Goal: Communication & Community: Answer question/provide support

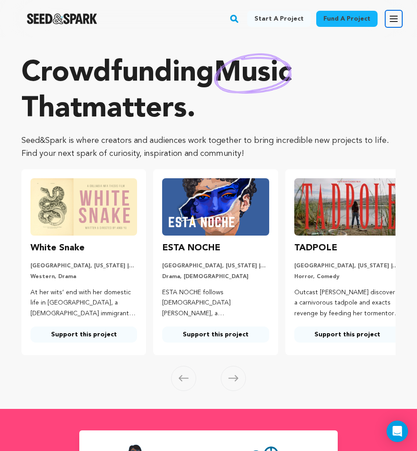
click at [390, 17] on icon "button" at bounding box center [393, 18] width 11 height 11
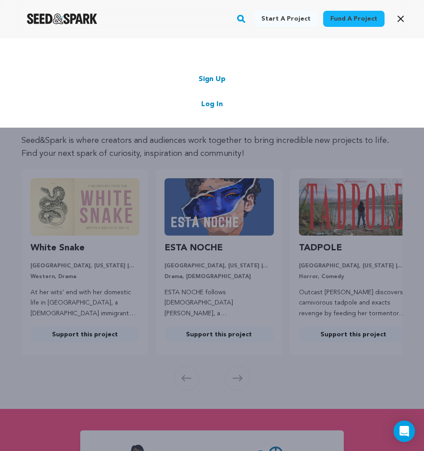
click at [209, 103] on link "Log In" at bounding box center [211, 104] width 21 height 11
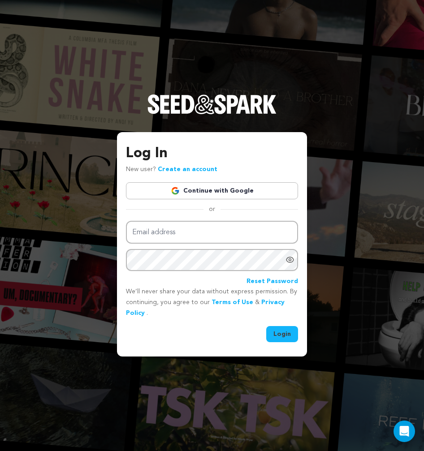
click at [218, 190] on link "Continue with Google" at bounding box center [212, 190] width 172 height 17
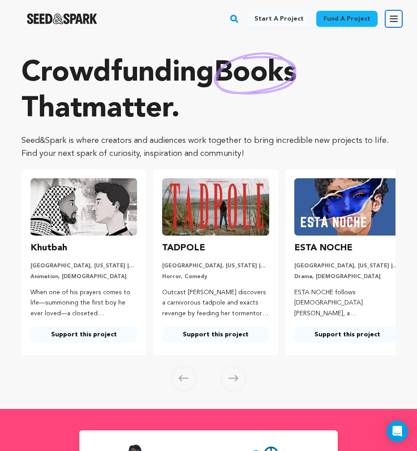
click at [393, 23] on icon "button" at bounding box center [393, 18] width 11 height 11
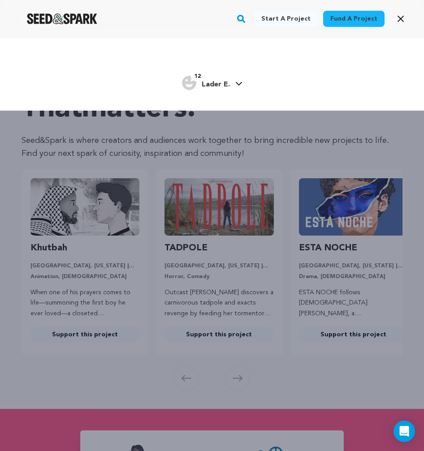
click at [208, 84] on span "Lader E." at bounding box center [215, 84] width 28 height 7
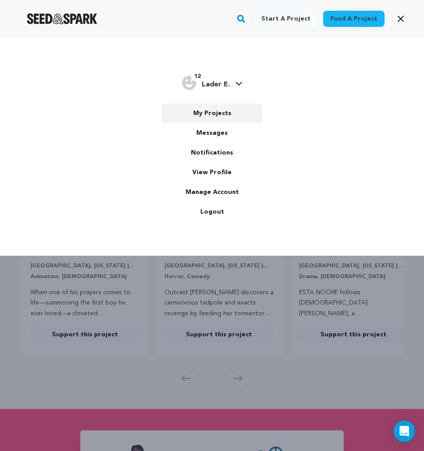
click at [199, 116] on link "My Projects" at bounding box center [212, 113] width 100 height 20
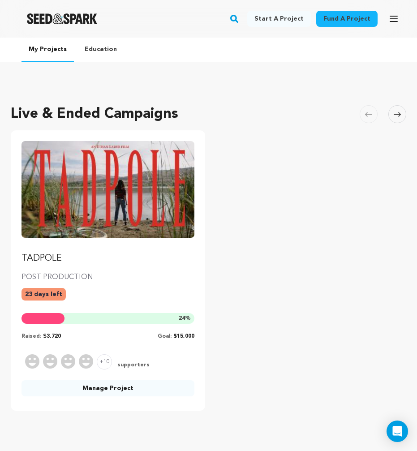
click at [109, 389] on link "Manage Project" at bounding box center [107, 388] width 173 height 16
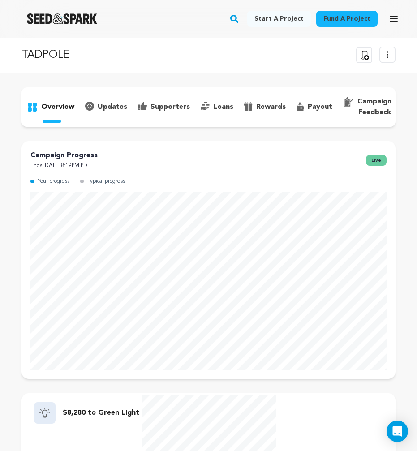
click at [106, 107] on p "updates" at bounding box center [113, 107] width 30 height 11
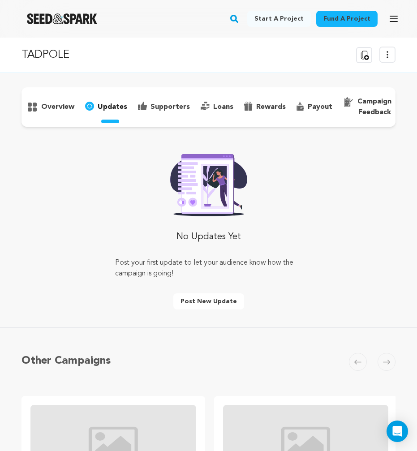
click at [206, 300] on button "Post new update" at bounding box center [208, 301] width 71 height 16
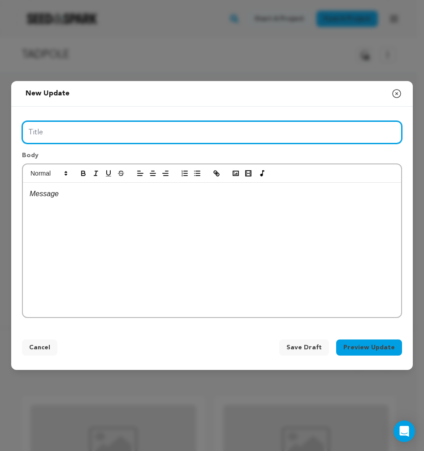
click at [64, 133] on input "Title" at bounding box center [212, 132] width 380 height 23
type input "Exclusive | BTS Video Diary | Day 1"
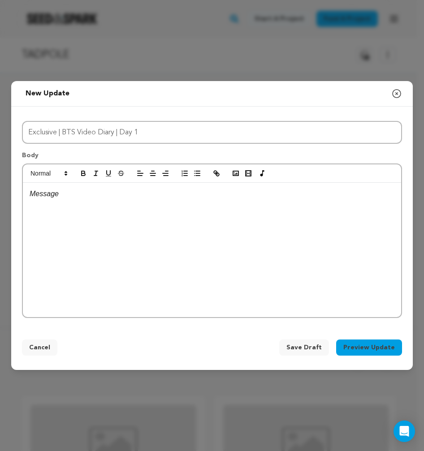
click at [76, 191] on p at bounding box center [212, 194] width 364 height 12
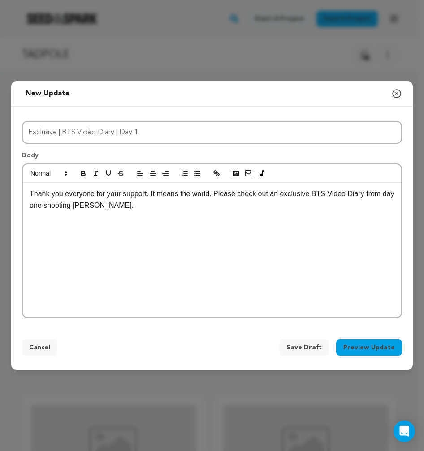
click at [216, 196] on p "Thank you everyone for your support. It means the world. Please check out an ex…" at bounding box center [212, 199] width 364 height 23
click at [245, 205] on p "Thank you everyone for your support. It means the world. We can't do it without…" at bounding box center [212, 199] width 364 height 23
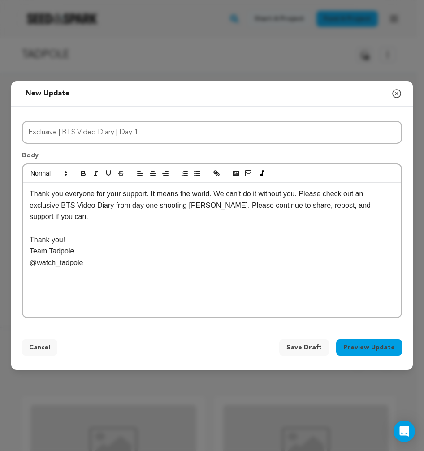
click at [60, 298] on div "Thank you everyone for your support. It means the world. We can't do it without…" at bounding box center [212, 250] width 378 height 134
click at [122, 271] on div "Thank you everyone for your support. It means the world. We can't do it without…" at bounding box center [212, 250] width 378 height 134
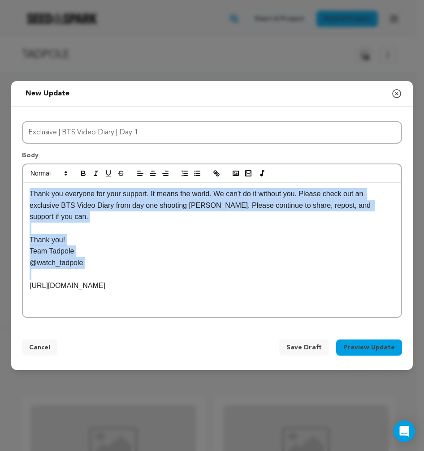
click at [185, 246] on p "Team Tadpole" at bounding box center [212, 251] width 364 height 12
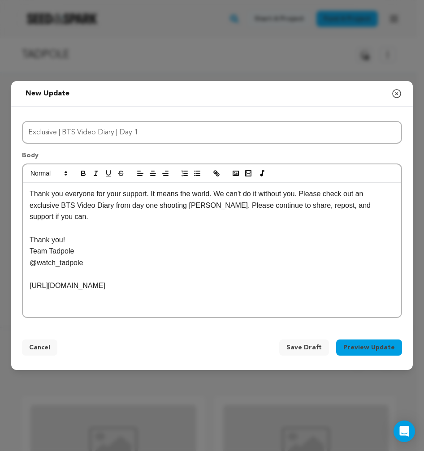
drag, startPoint x: 219, startPoint y: 293, endPoint x: 30, endPoint y: 285, distance: 189.1
click at [30, 285] on div "Thank you everyone for your support. It means the world. We can't do it without…" at bounding box center [212, 250] width 378 height 134
click at [216, 174] on icon "button" at bounding box center [217, 174] width 3 height 3
click at [41, 285] on p "﻿" at bounding box center [212, 286] width 364 height 12
click at [218, 176] on icon "button" at bounding box center [216, 173] width 8 height 8
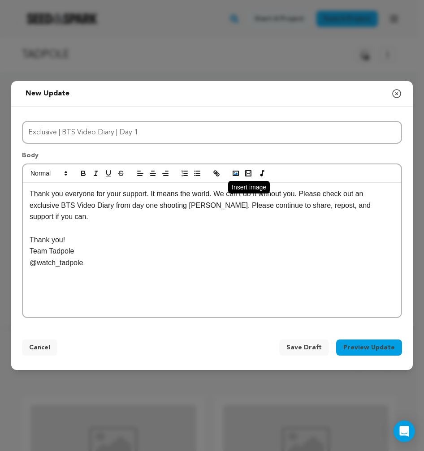
click at [233, 172] on rect "button" at bounding box center [235, 173] width 5 height 4
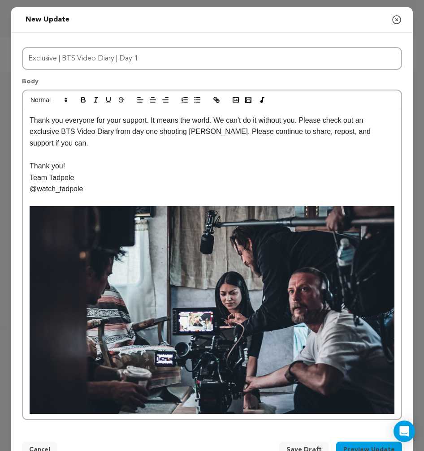
click at [282, 321] on img at bounding box center [212, 310] width 364 height 208
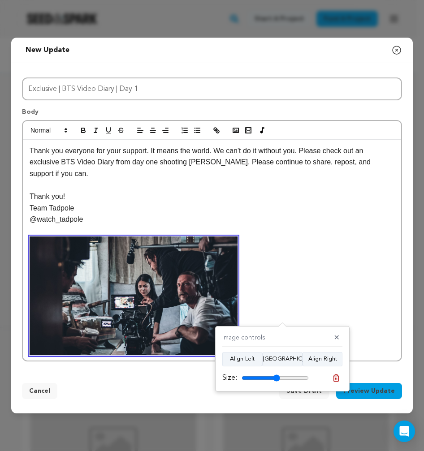
drag, startPoint x: 276, startPoint y: 378, endPoint x: 296, endPoint y: 379, distance: 19.7
click at [296, 379] on input "range" at bounding box center [274, 377] width 67 height 7
type input "68"
click at [284, 375] on input "range" at bounding box center [274, 377] width 67 height 7
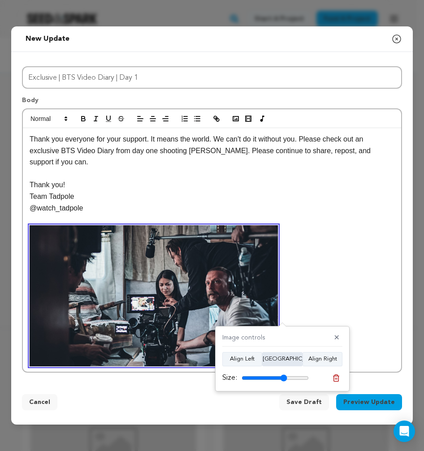
click at [282, 354] on button "Align Center" at bounding box center [282, 359] width 40 height 14
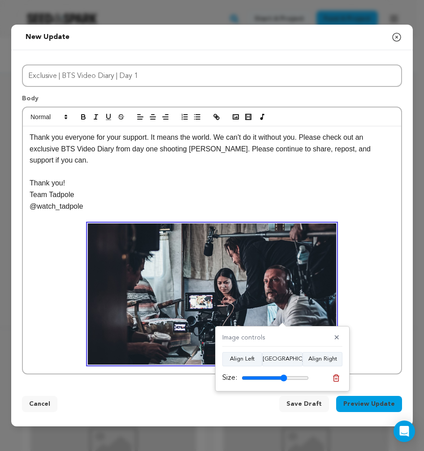
click at [204, 211] on p "@watch_tadpole" at bounding box center [212, 207] width 364 height 12
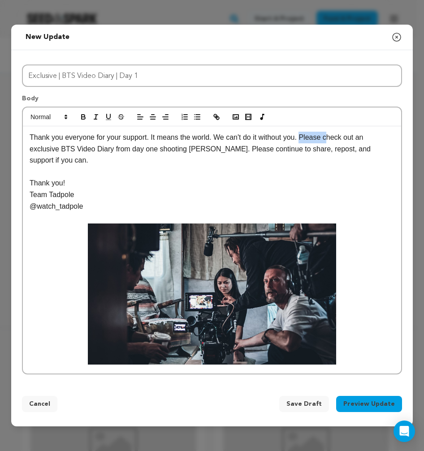
drag, startPoint x: 308, startPoint y: 137, endPoint x: 332, endPoint y: 138, distance: 24.2
click at [333, 138] on p "Thank you everyone for your support. It means the world. We can't do it without…" at bounding box center [212, 149] width 364 height 34
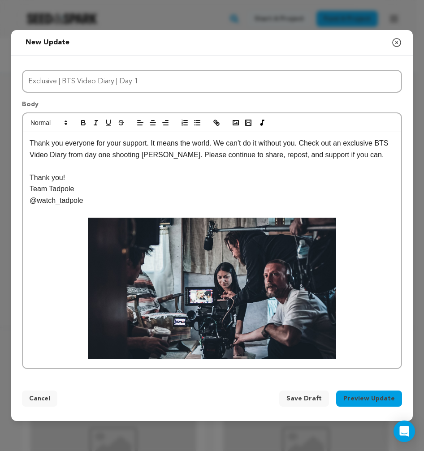
click at [193, 240] on img at bounding box center [212, 288] width 248 height 141
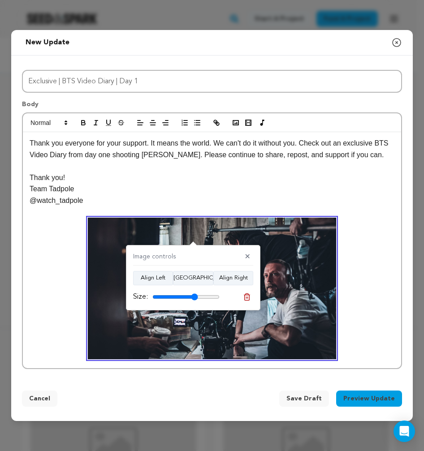
click at [141, 329] on img at bounding box center [212, 288] width 248 height 141
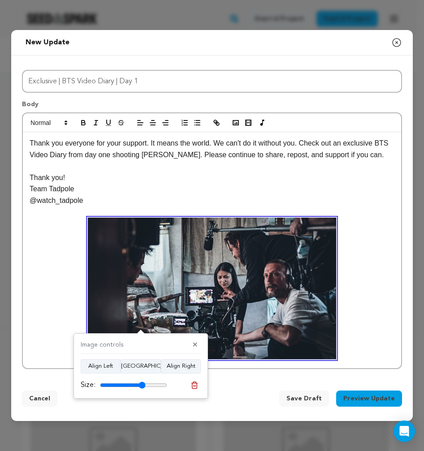
click at [44, 293] on p at bounding box center [212, 288] width 364 height 141
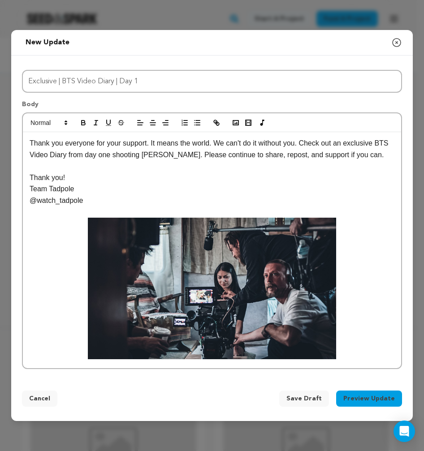
click at [361, 296] on p at bounding box center [212, 288] width 364 height 141
click at [165, 203] on p "@watch_tadpole" at bounding box center [212, 201] width 364 height 12
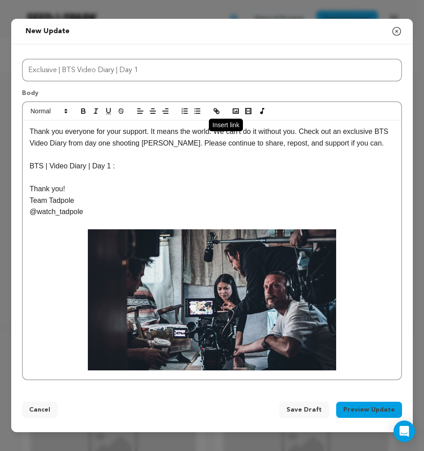
click at [220, 113] on icon "button" at bounding box center [216, 111] width 8 height 8
click at [381, 411] on button "Preview Update" at bounding box center [369, 410] width 66 height 16
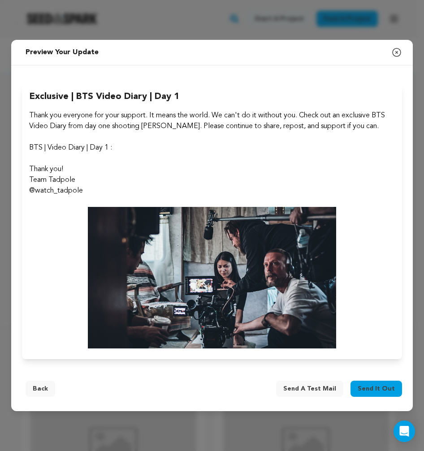
click at [99, 165] on p "Thank you!" at bounding box center [211, 169] width 365 height 11
click at [101, 201] on p at bounding box center [211, 201] width 365 height 11
drag, startPoint x: 138, startPoint y: 163, endPoint x: 135, endPoint y: 159, distance: 5.1
click at [138, 163] on p at bounding box center [211, 158] width 365 height 11
click at [118, 143] on p "BTS | Video Diary | Day 1 : ﻿" at bounding box center [211, 147] width 365 height 11
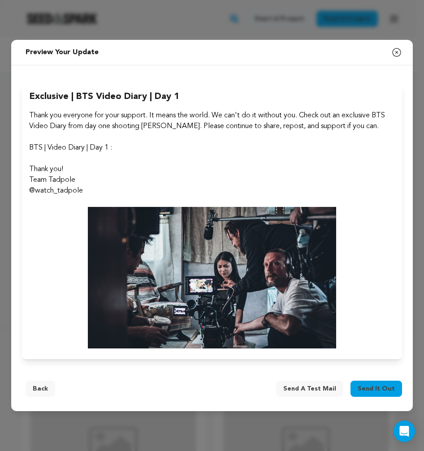
click at [108, 146] on p "BTS | Video Diary | Day 1 : ﻿" at bounding box center [211, 147] width 365 height 11
click at [86, 152] on p "BTS | Video Diary | Day 1 : ﻿" at bounding box center [211, 147] width 365 height 11
click at [53, 139] on p at bounding box center [211, 137] width 365 height 11
click at [39, 143] on p "BTS | Video Diary | Day 1 : ﻿" at bounding box center [211, 147] width 365 height 11
click at [134, 228] on img at bounding box center [212, 277] width 249 height 141
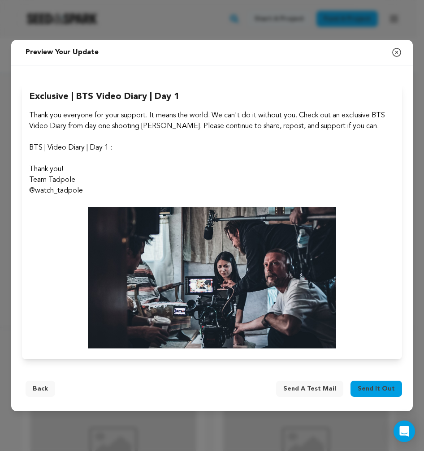
click at [43, 390] on button "Back" at bounding box center [41, 389] width 30 height 16
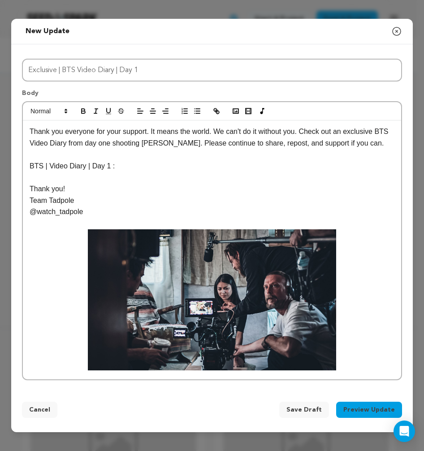
click at [287, 280] on img at bounding box center [212, 299] width 248 height 141
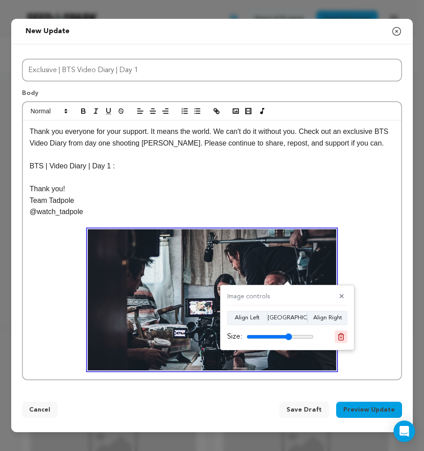
click at [343, 342] on button at bounding box center [340, 336] width 13 height 13
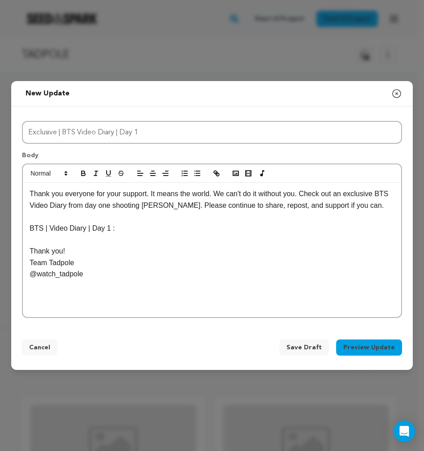
click at [138, 228] on p "BTS | Video Diary | Day 1 :" at bounding box center [212, 229] width 364 height 12
click at [249, 176] on icon "button" at bounding box center [248, 173] width 8 height 8
paste input "https://www.youtube.com/watch?v=mNqEJgRECjw"
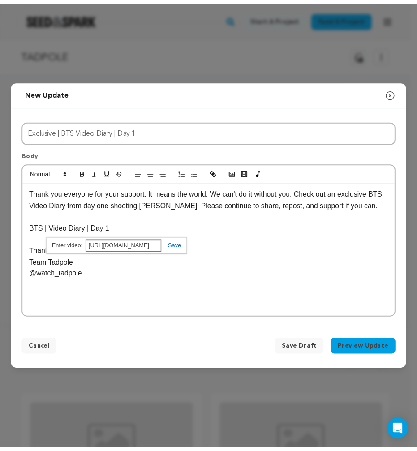
scroll to position [0, 60]
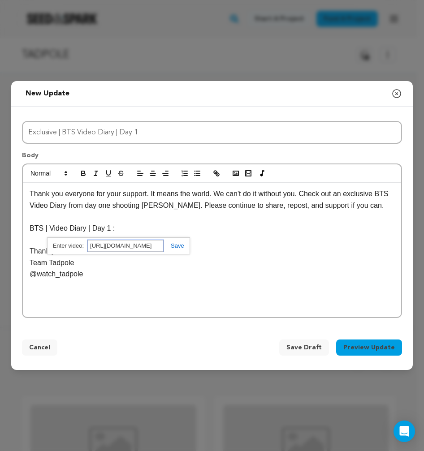
type input "https://www.youtube.com/watch?v=mNqEJgRECjw"
click at [180, 248] on link at bounding box center [173, 245] width 21 height 7
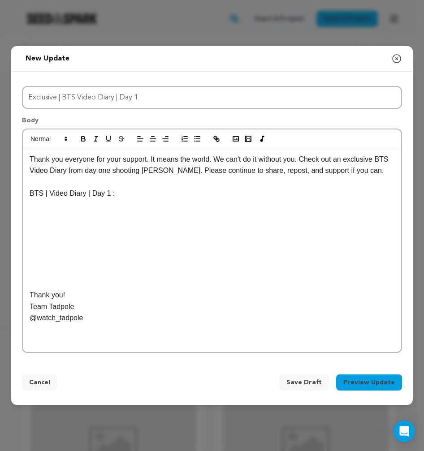
click at [80, 282] on p at bounding box center [212, 284] width 364 height 12
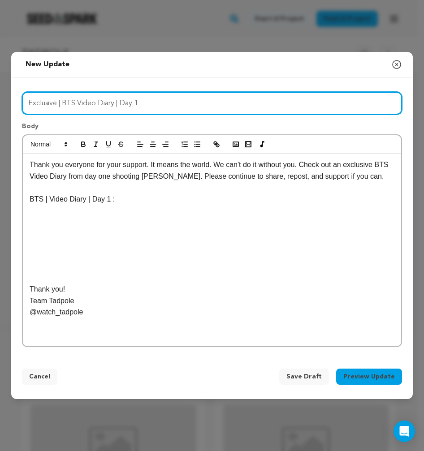
drag, startPoint x: 28, startPoint y: 104, endPoint x: 57, endPoint y: 104, distance: 29.6
click at [57, 104] on input "Exclusive | BTS Video Diary | Day 1" at bounding box center [212, 103] width 380 height 23
type input "Tadpole | BTS Video Diary | Day 1"
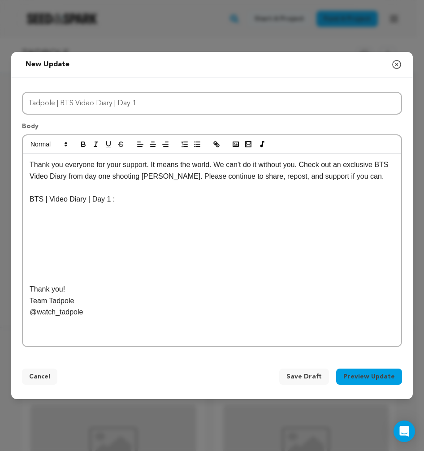
click at [150, 167] on p "Thank you everyone for your support. It means the world. We can't do it without…" at bounding box center [212, 170] width 364 height 23
click at [30, 166] on p "Thank you everyone for your support! It means the world. We can't do it without…" at bounding box center [212, 170] width 364 height 23
click at [153, 164] on p "Thank you everyone for your support! It means the world. We can't do it without…" at bounding box center [212, 170] width 364 height 23
click at [129, 177] on p "Thank you everyone for your support! It means the world. We can't do it without…" at bounding box center [212, 170] width 364 height 23
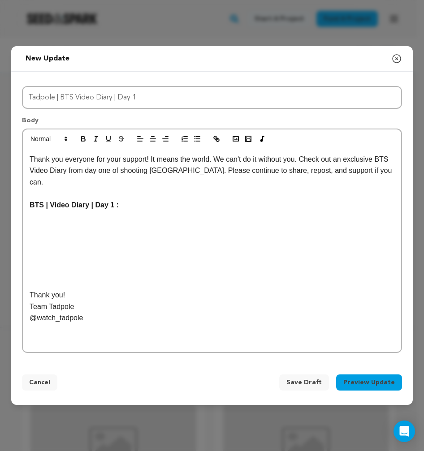
click at [96, 312] on p "@watch_tadpole" at bounding box center [212, 318] width 364 height 12
click at [365, 380] on button "Preview Update" at bounding box center [369, 382] width 66 height 16
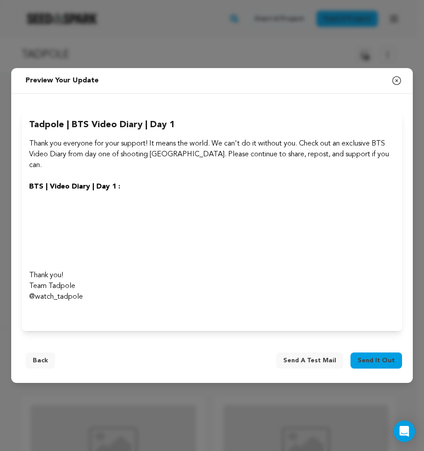
click at [40, 359] on button "Back" at bounding box center [41, 360] width 30 height 16
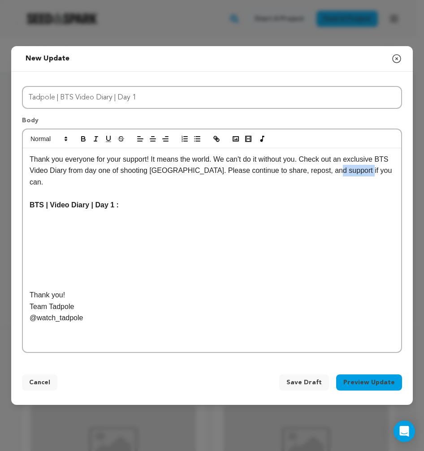
drag, startPoint x: 353, startPoint y: 178, endPoint x: 385, endPoint y: 176, distance: 31.8
click at [385, 176] on p "Thank you everyone for your support! It means the world. We can't do it without…" at bounding box center [212, 171] width 364 height 34
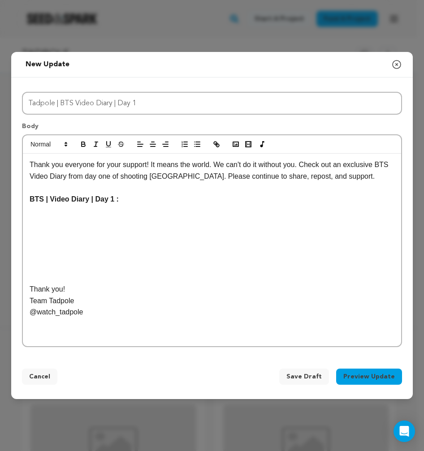
click at [370, 177] on p "Thank you everyone for your support! It means the world. We can't do it without…" at bounding box center [212, 170] width 364 height 23
click at [360, 380] on button "Preview Update" at bounding box center [369, 377] width 66 height 16
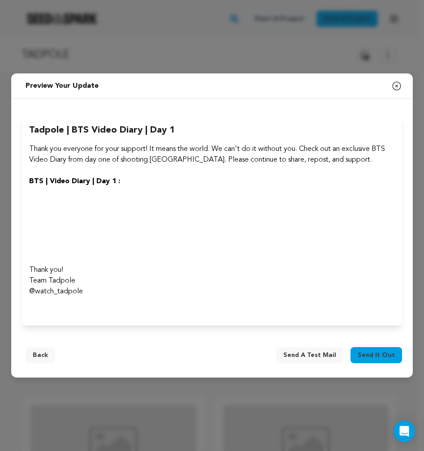
click at [308, 353] on span "Send a test mail" at bounding box center [309, 355] width 53 height 9
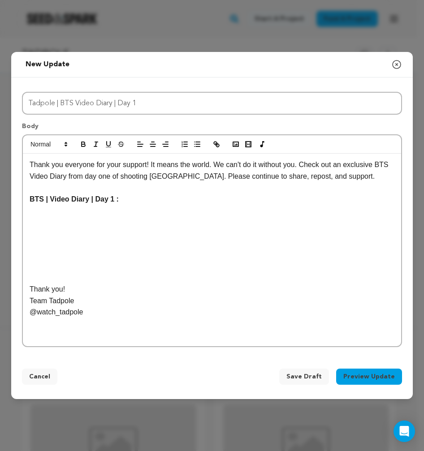
click at [207, 240] on div "Thank you everyone for your support! It means the world. We can't do it without…" at bounding box center [212, 250] width 378 height 193
click at [87, 279] on p at bounding box center [212, 278] width 364 height 12
drag, startPoint x: 92, startPoint y: 313, endPoint x: 6, endPoint y: 287, distance: 89.8
click at [23, 287] on div "Thank you everyone for your support! It means the world. We can't do it without…" at bounding box center [212, 250] width 378 height 193
click at [116, 296] on p "Team Tadpole" at bounding box center [212, 301] width 364 height 12
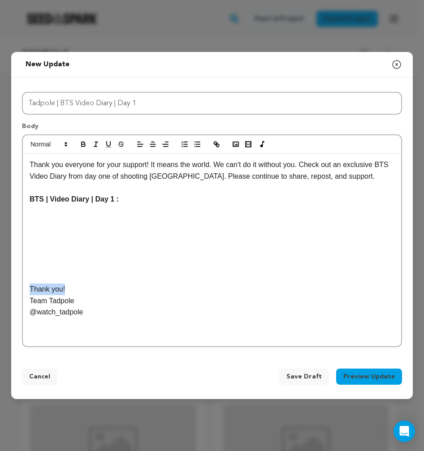
drag, startPoint x: 72, startPoint y: 289, endPoint x: 15, endPoint y: 291, distance: 57.3
click at [23, 291] on div "Thank you everyone for your support! It means the world. We can't do it without…" at bounding box center [212, 250] width 378 height 193
drag, startPoint x: 31, startPoint y: 313, endPoint x: 94, endPoint y: 313, distance: 62.2
click at [94, 313] on p "@watch_tadpole" at bounding box center [212, 312] width 364 height 12
click at [216, 144] on line "button" at bounding box center [216, 144] width 2 height 2
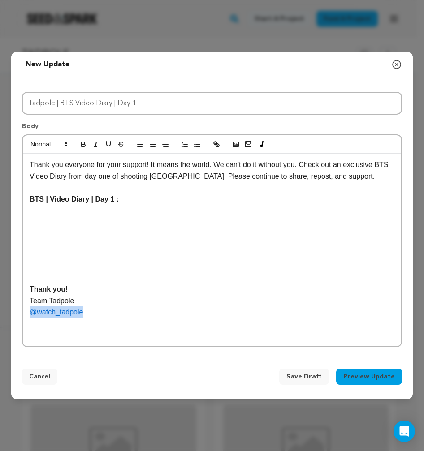
click at [310, 379] on span "Save Draft" at bounding box center [303, 376] width 35 height 9
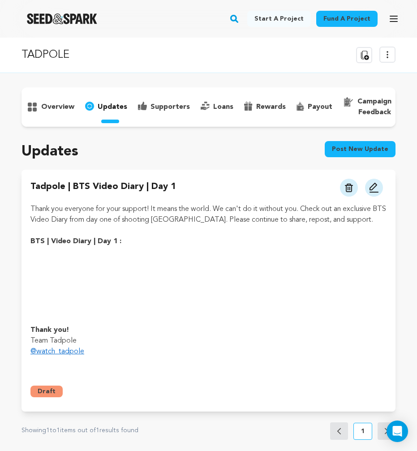
click at [360, 147] on button "Post new update" at bounding box center [360, 149] width 71 height 16
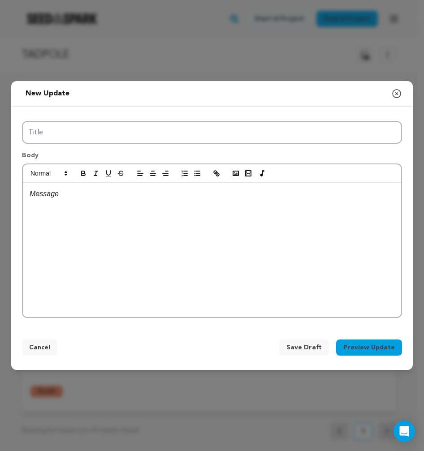
click at [397, 93] on icon "button" at bounding box center [396, 93] width 11 height 11
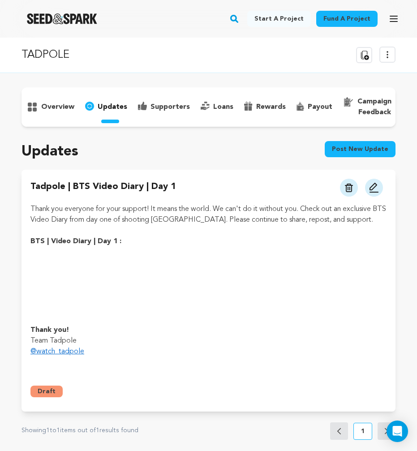
click at [244, 342] on p "Team Tadpole" at bounding box center [208, 340] width 356 height 11
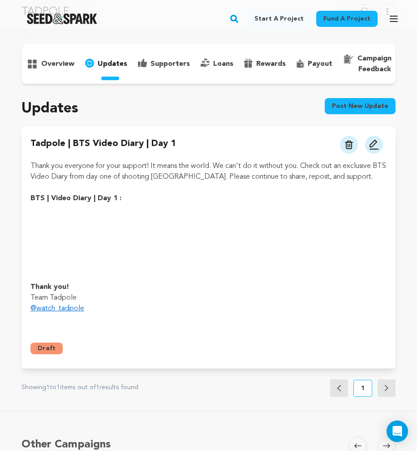
click at [46, 347] on button "Draft" at bounding box center [46, 349] width 32 height 12
click at [171, 184] on p at bounding box center [208, 187] width 356 height 11
click at [379, 146] on button at bounding box center [374, 145] width 18 height 18
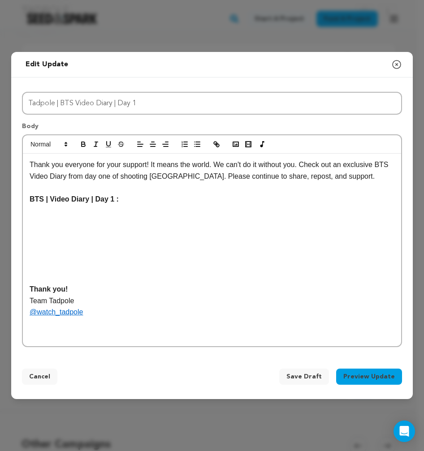
click at [376, 380] on button "Preview Update" at bounding box center [369, 377] width 66 height 16
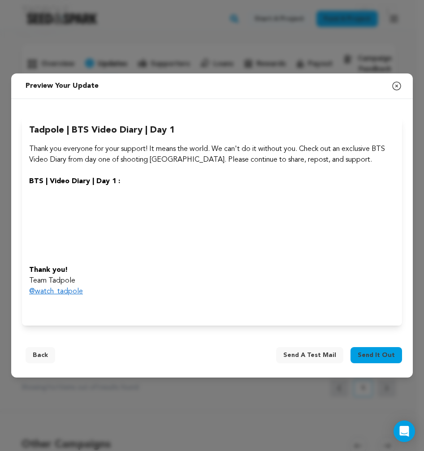
click at [313, 351] on span "Send a test mail" at bounding box center [309, 355] width 53 height 9
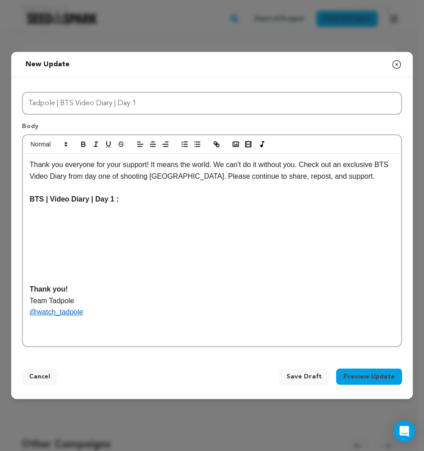
click at [363, 377] on button "Preview Update" at bounding box center [369, 377] width 66 height 16
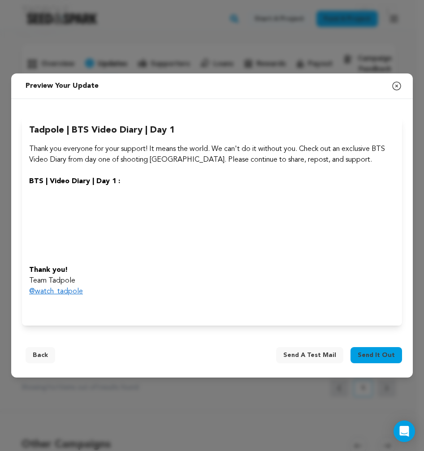
click at [373, 352] on span "Send it out" at bounding box center [375, 355] width 37 height 9
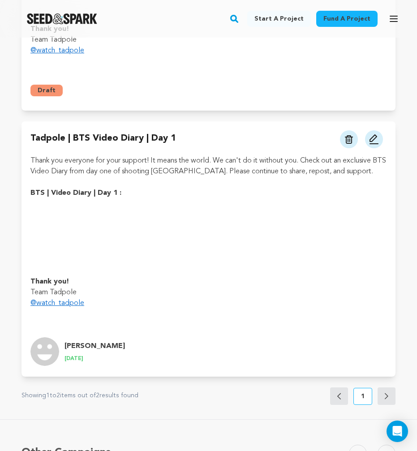
scroll to position [57, 0]
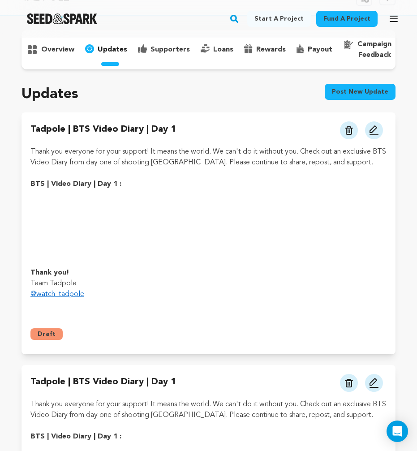
click at [52, 325] on div "Draft [PERSON_NAME] [DATE]" at bounding box center [208, 330] width 356 height 19
click at [51, 329] on button "Draft" at bounding box center [46, 334] width 32 height 12
click at [47, 334] on button "Draft" at bounding box center [46, 334] width 32 height 12
click at [368, 134] on button at bounding box center [374, 130] width 18 height 18
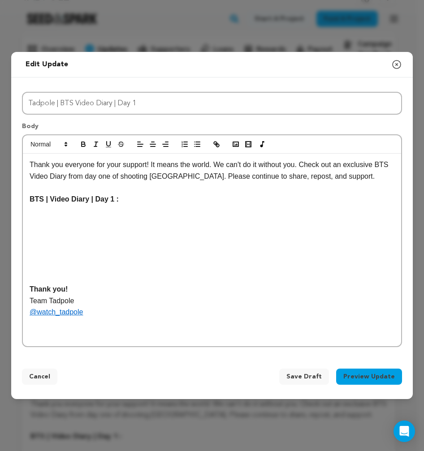
click at [200, 241] on div "Thank you everyone for your support! It means the world. We can't do it without…" at bounding box center [212, 250] width 378 height 193
click at [158, 279] on p at bounding box center [212, 278] width 364 height 12
click at [38, 281] on p at bounding box center [212, 278] width 364 height 12
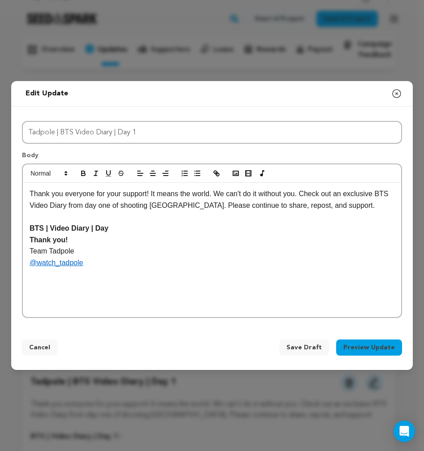
click at [304, 346] on span "Save Draft" at bounding box center [303, 347] width 35 height 9
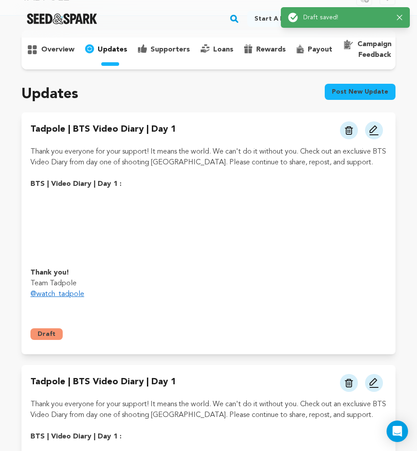
scroll to position [163, 0]
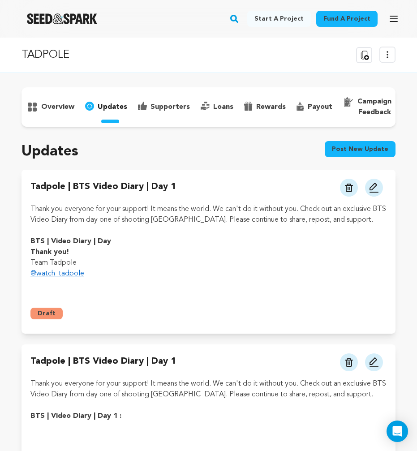
click at [347, 184] on img at bounding box center [349, 188] width 8 height 9
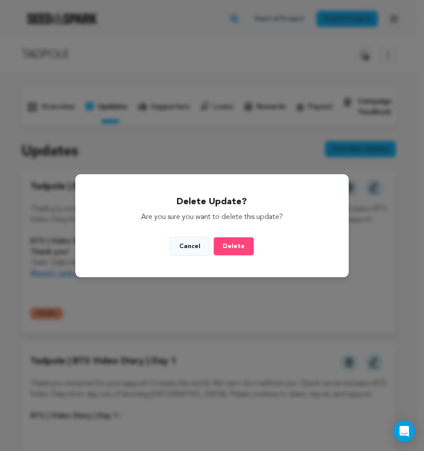
click at [236, 249] on button "Delete" at bounding box center [233, 246] width 41 height 19
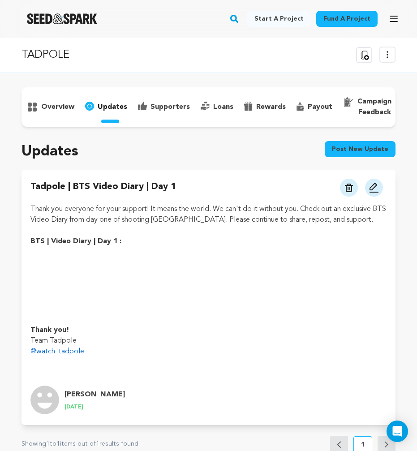
click at [55, 108] on p "overview" at bounding box center [57, 107] width 33 height 11
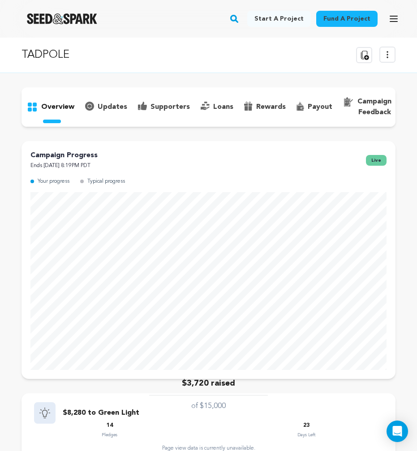
click at [386, 55] on icon at bounding box center [387, 54] width 11 height 11
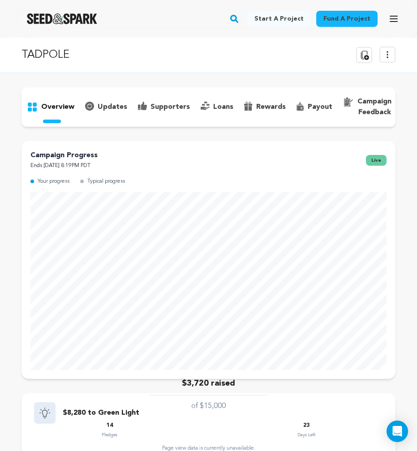
click at [116, 108] on p "updates" at bounding box center [113, 107] width 30 height 11
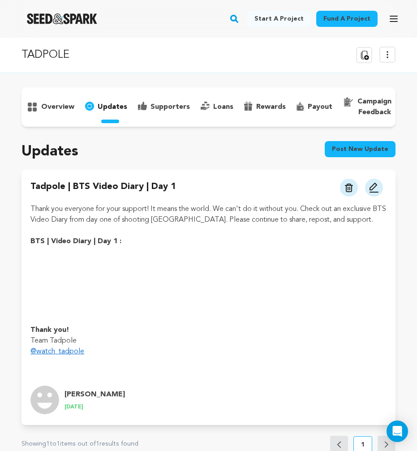
click at [162, 103] on p "supporters" at bounding box center [169, 107] width 39 height 11
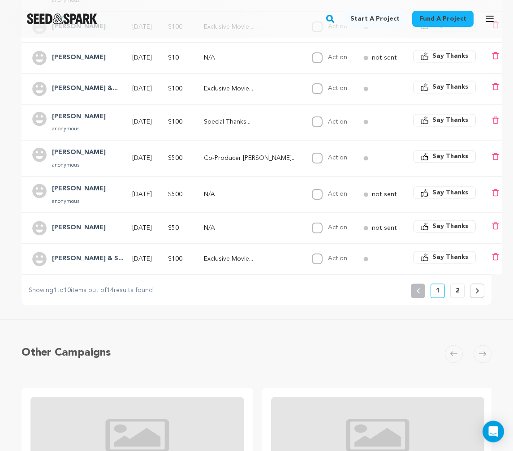
scroll to position [308, 0]
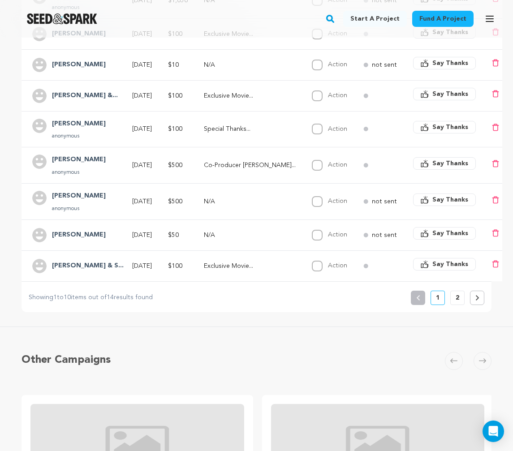
click at [416, 299] on button at bounding box center [477, 298] width 14 height 14
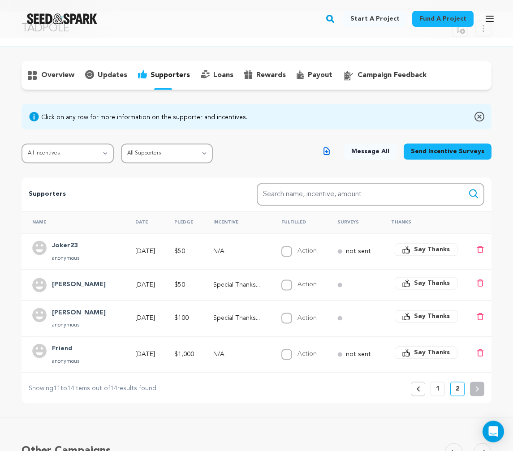
scroll to position [29, 0]
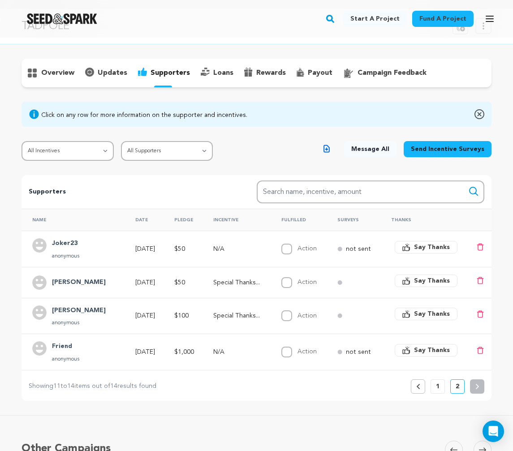
click at [416, 384] on icon at bounding box center [418, 386] width 4 height 5
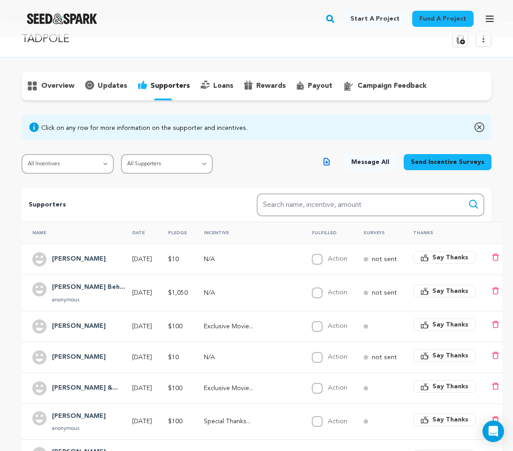
scroll to position [0, 0]
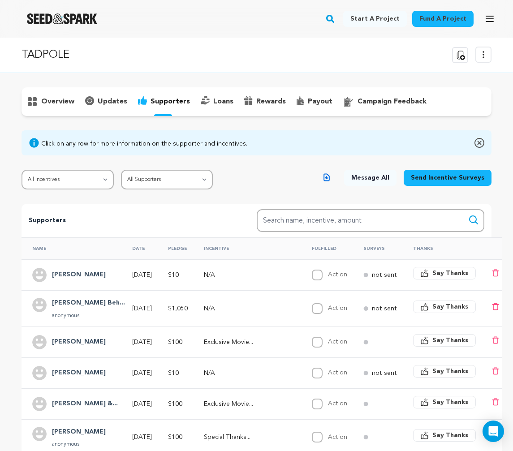
click at [372, 103] on p "campaign feedback" at bounding box center [391, 101] width 69 height 11
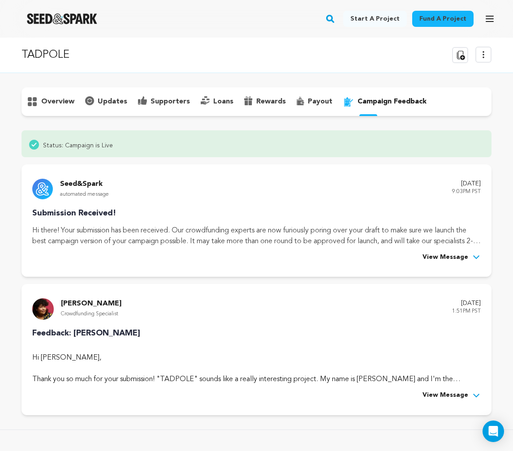
click at [51, 106] on p "overview" at bounding box center [57, 101] width 33 height 11
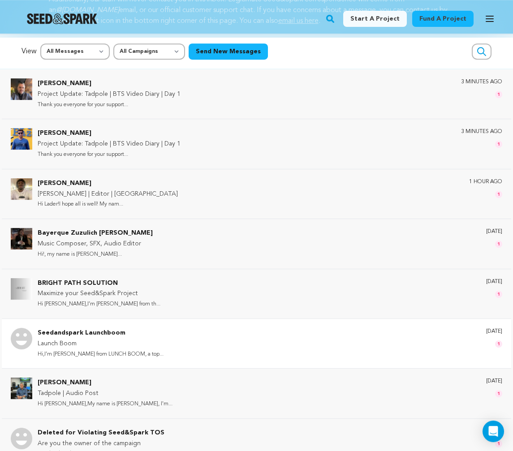
scroll to position [52, 0]
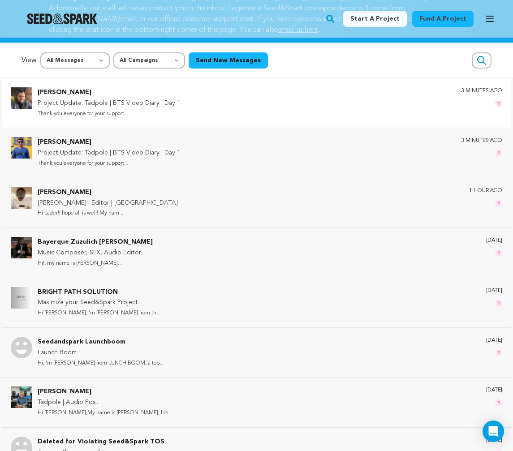
click at [224, 107] on div "[PERSON_NAME] Project Update: Tadpole | BTS Video Diary | Day 1 Thank you every…" at bounding box center [270, 102] width 464 height 31
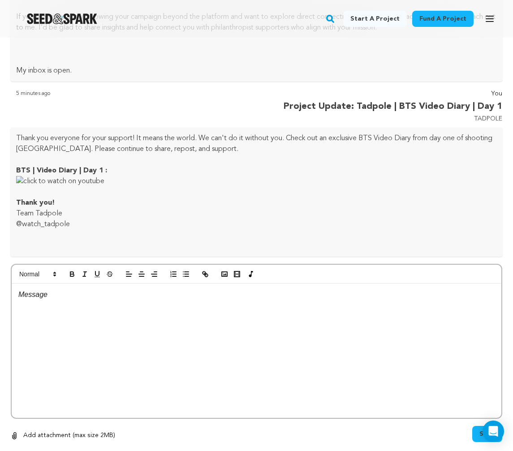
scroll to position [462, 0]
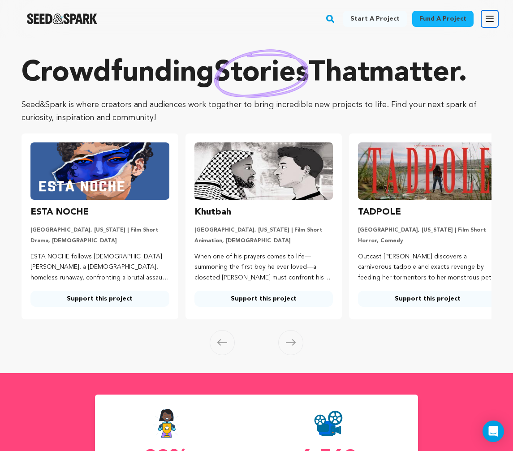
click at [495, 16] on button "Open main menu" at bounding box center [489, 19] width 18 height 18
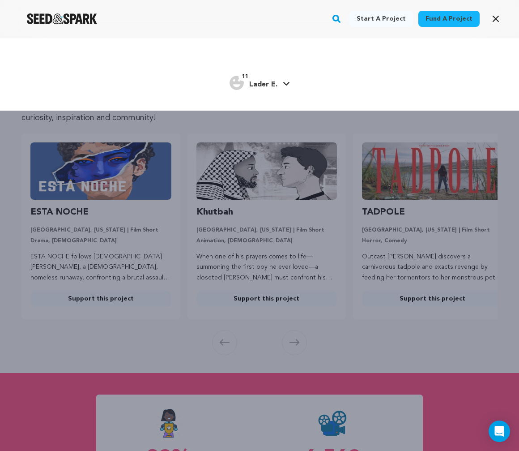
click at [288, 83] on icon at bounding box center [286, 84] width 6 height 4
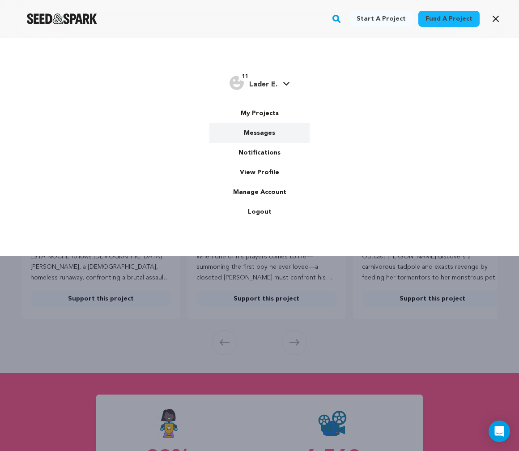
click at [259, 134] on link "Messages" at bounding box center [260, 133] width 100 height 20
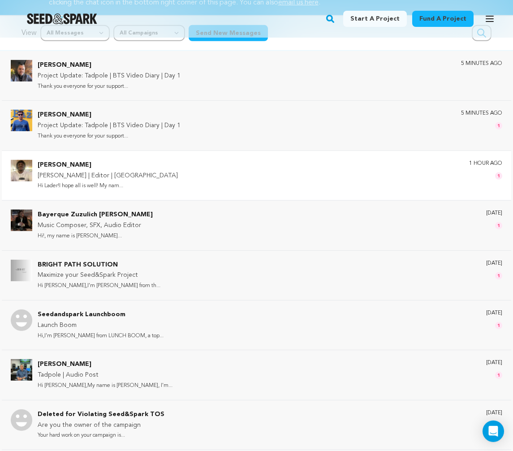
scroll to position [136, 0]
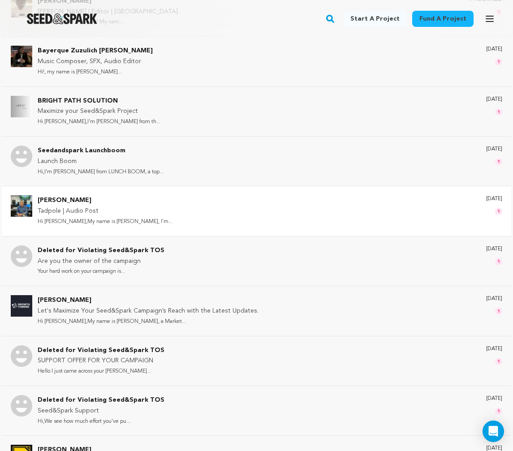
click at [60, 200] on p "[PERSON_NAME]" at bounding box center [105, 200] width 135 height 11
click at [99, 212] on p "Tadpole | Audio Post" at bounding box center [105, 211] width 135 height 11
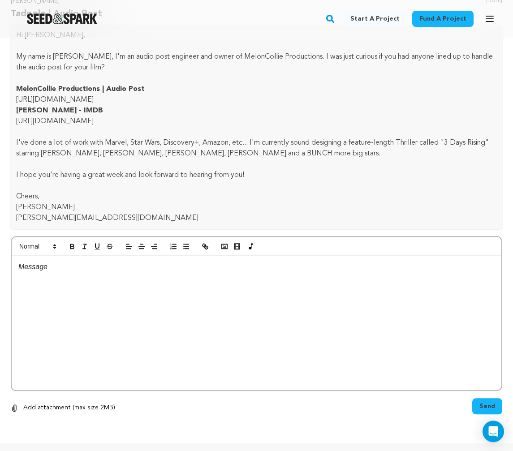
scroll to position [49, 0]
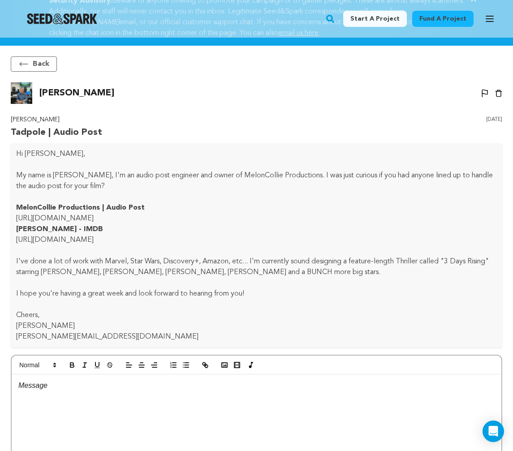
click at [64, 240] on link "https://www.imdb.com/name/nm3982212/" at bounding box center [54, 239] width 77 height 7
click at [73, 217] on link "https://www.youtube.com/watch?v=Plx4JWgIp5A&ab_channel=BobPepek" at bounding box center [54, 218] width 77 height 7
drag, startPoint x: 125, startPoint y: 336, endPoint x: 18, endPoint y: 336, distance: 107.0
click at [18, 336] on p "bob@meloncollieproductions.com" at bounding box center [256, 336] width 480 height 11
copy p "bob@meloncollieproductions.com"
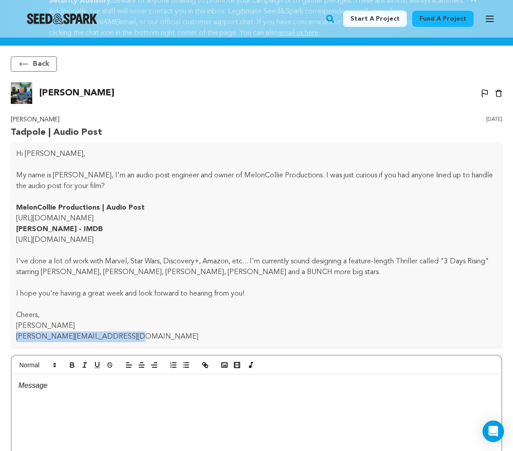
click at [60, 239] on link "https://www.imdb.com/name/nm3982212/" at bounding box center [54, 239] width 77 height 7
click at [50, 387] on p at bounding box center [256, 386] width 476 height 12
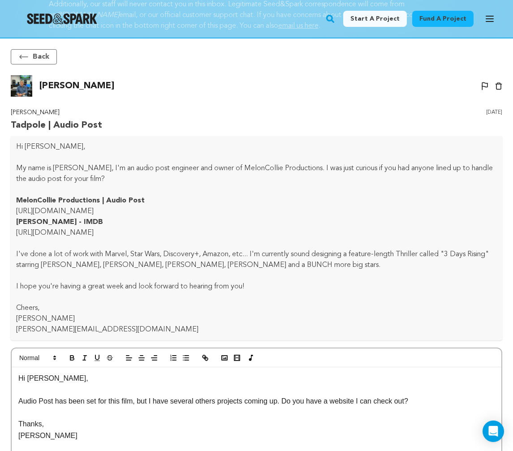
scroll to position [150, 0]
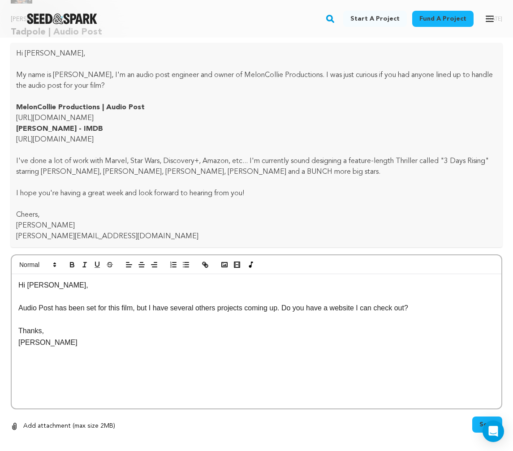
click at [20, 309] on p "Audio Post has been set for this film, but I have several others projects comin…" at bounding box center [256, 308] width 476 height 12
click at [281, 310] on p "Thanks for reaching out. Audio Post has been set for this film, but I have seve…" at bounding box center [256, 308] width 476 height 12
click at [29, 314] on p "Thanks for reaching out. Audio Post has been set for this film, but I have seve…" at bounding box center [256, 308] width 476 height 12
click at [483, 419] on button "Send" at bounding box center [487, 424] width 30 height 16
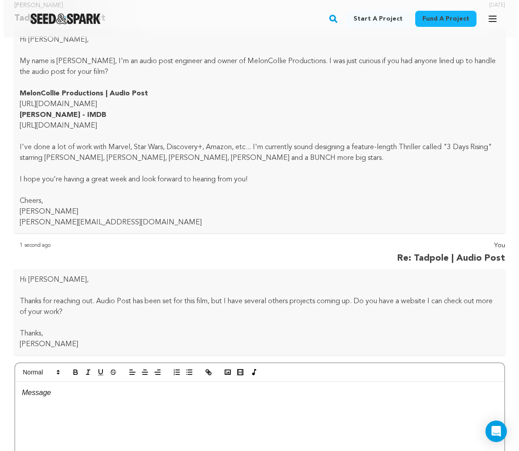
scroll to position [0, 0]
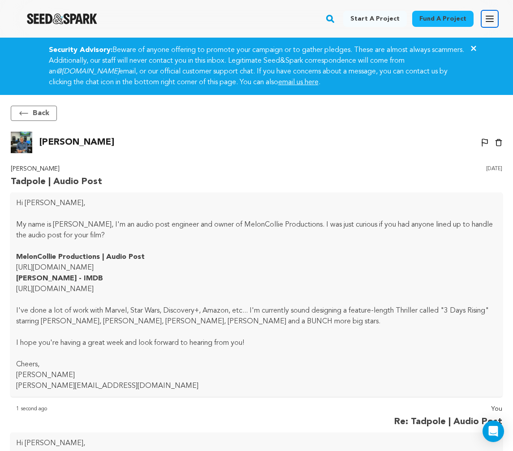
click at [492, 18] on icon "button" at bounding box center [489, 18] width 11 height 11
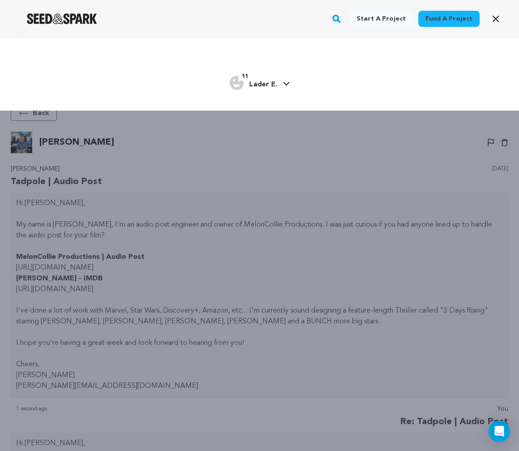
click at [283, 86] on icon at bounding box center [286, 83] width 7 height 4
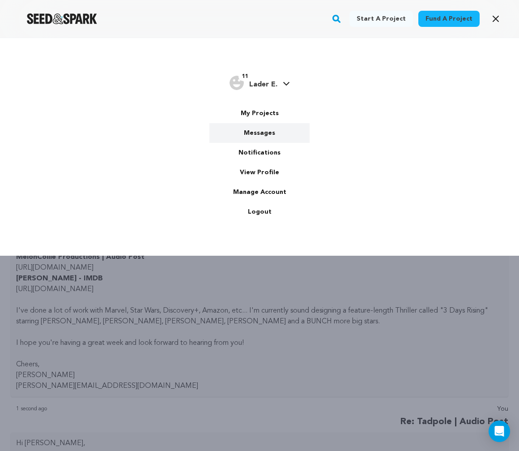
click at [265, 129] on link "Messages" at bounding box center [260, 133] width 100 height 20
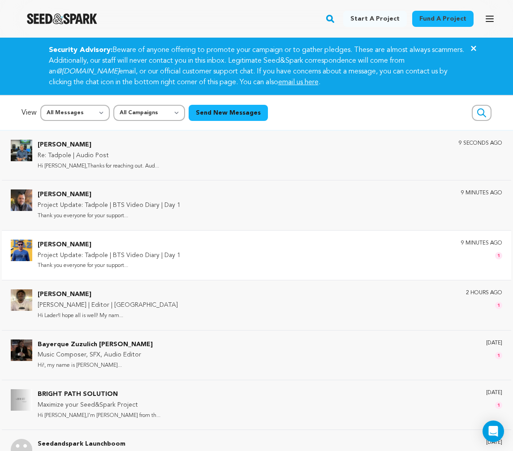
click at [229, 253] on div "[PERSON_NAME] Project Update: Tadpole | BTS Video Diary | Day 1 Thank you every…" at bounding box center [270, 255] width 464 height 31
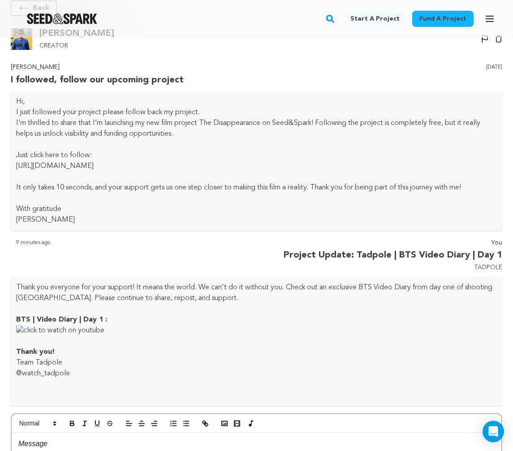
scroll to position [90, 0]
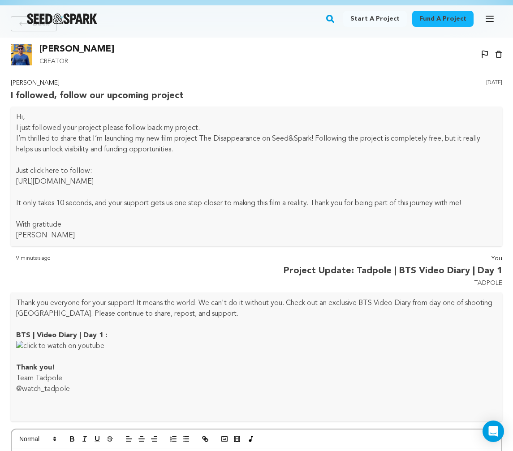
drag, startPoint x: 16, startPoint y: 180, endPoint x: 477, endPoint y: 182, distance: 460.8
click at [477, 182] on p "[URL][DOMAIN_NAME]" at bounding box center [256, 181] width 480 height 11
copy p "[URL][DOMAIN_NAME]"
click at [21, 53] on img at bounding box center [21, 54] width 21 height 21
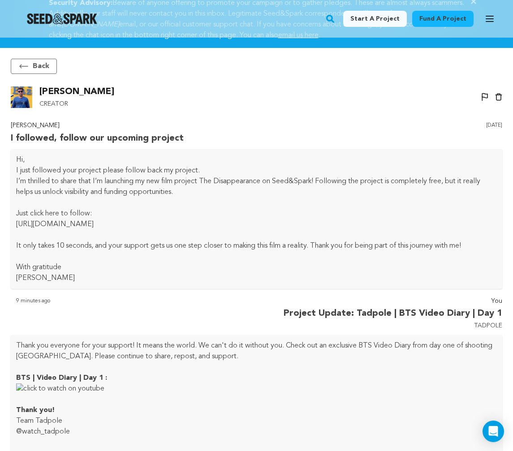
scroll to position [0, 0]
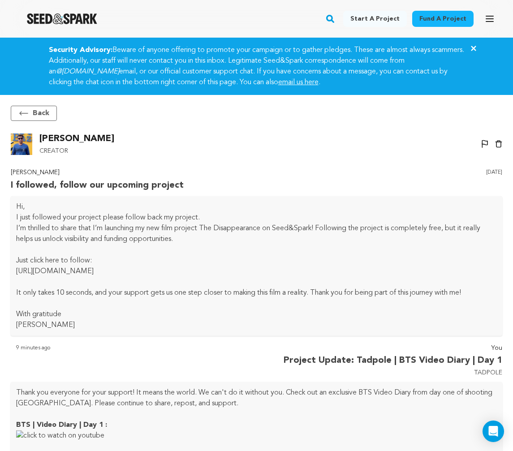
click at [39, 113] on button "Back" at bounding box center [34, 113] width 46 height 15
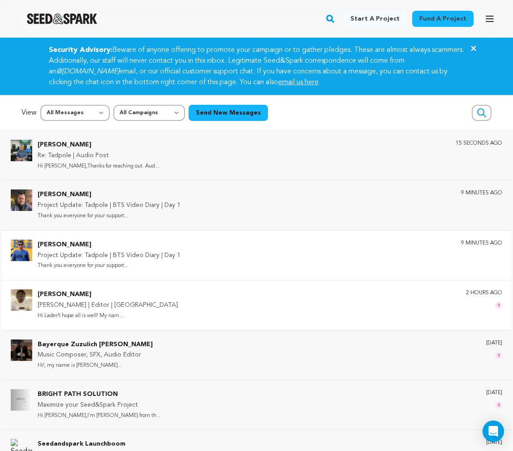
click at [91, 310] on p "[PERSON_NAME] | Editor | [GEOGRAPHIC_DATA]" at bounding box center [108, 305] width 140 height 11
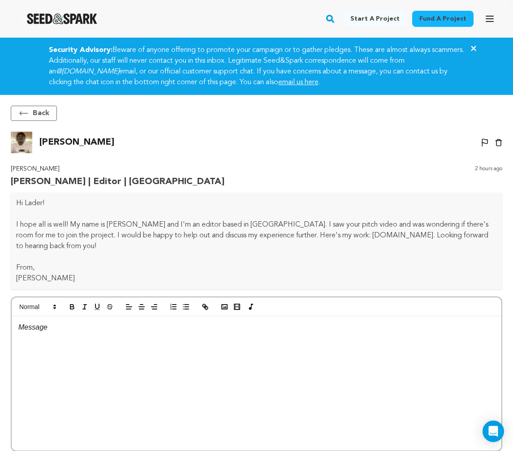
click at [101, 341] on div at bounding box center [256, 383] width 489 height 134
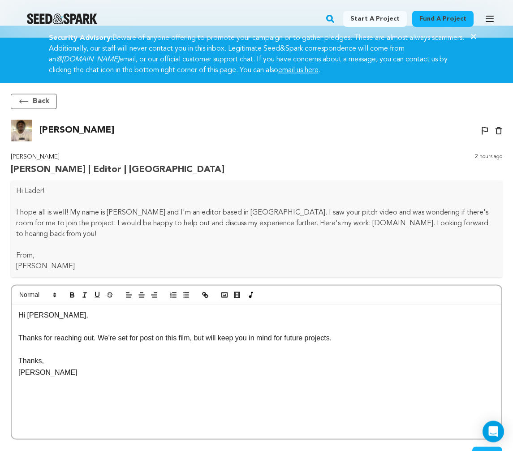
scroll to position [79, 0]
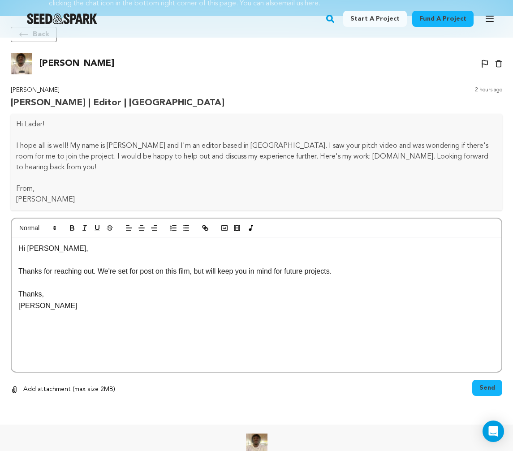
click at [477, 387] on button "Send" at bounding box center [487, 388] width 30 height 16
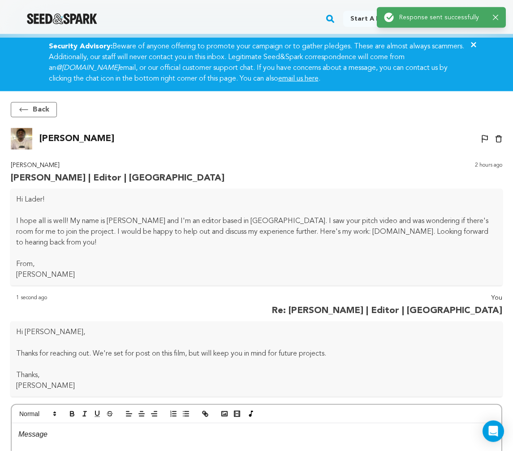
scroll to position [0, 0]
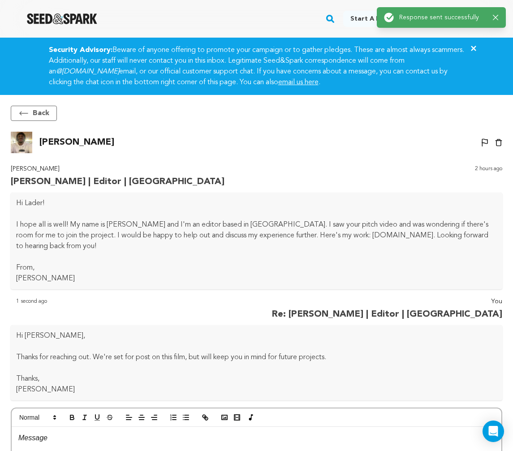
click at [46, 114] on button "Back" at bounding box center [34, 113] width 46 height 15
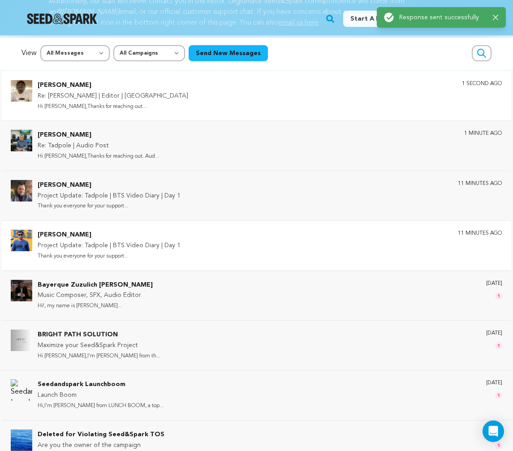
scroll to position [79, 0]
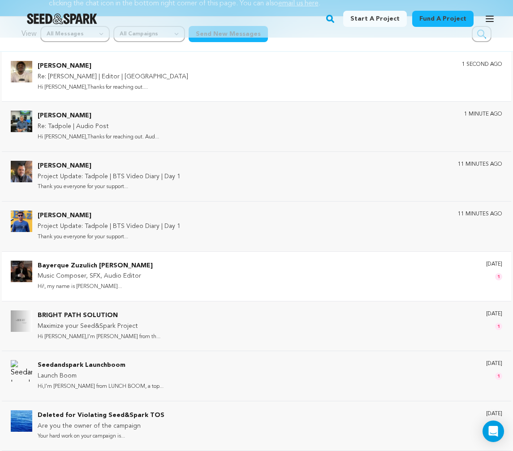
click at [87, 278] on p "Music Composer, SFX, Audio Editor" at bounding box center [95, 276] width 115 height 11
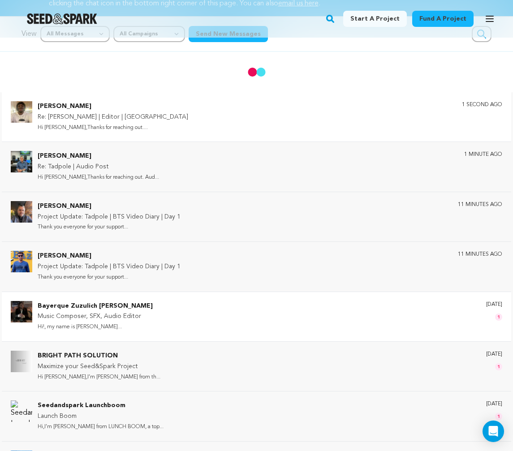
scroll to position [21, 0]
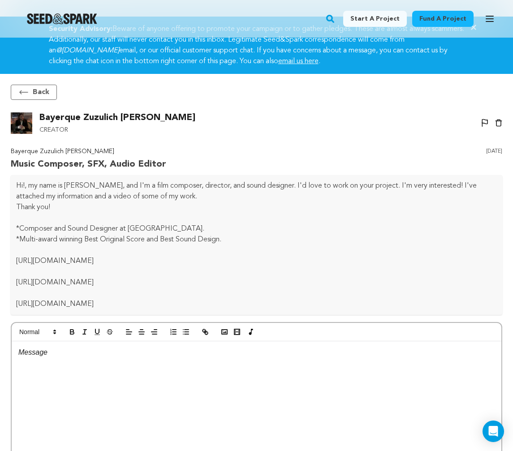
drag, startPoint x: 21, startPoint y: 261, endPoint x: 322, endPoint y: 257, distance: 300.9
click at [308, 262] on p "https://www.youtube.com/watch?v=BGhYRRUpOqI&ab_channel=DugganBayerqueZuzulich" at bounding box center [256, 261] width 480 height 11
copy p "https://www.youtube.com/watch?v=BGhYRRUpOqI&ab_channel=DugganBayerqueZuzulich"
click at [37, 94] on button "Back" at bounding box center [34, 92] width 46 height 15
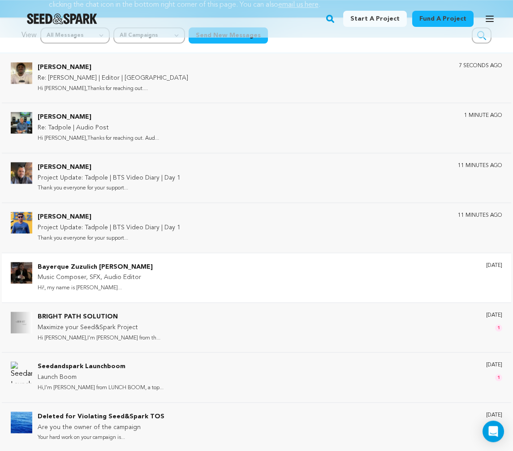
scroll to position [121, 0]
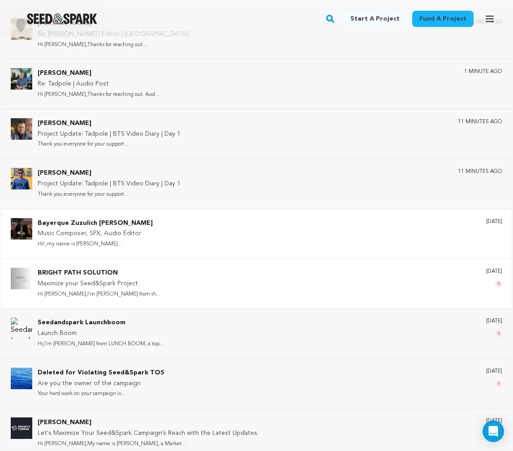
click at [70, 270] on p "BRIGHT PATH SOLUTION" at bounding box center [99, 273] width 123 height 11
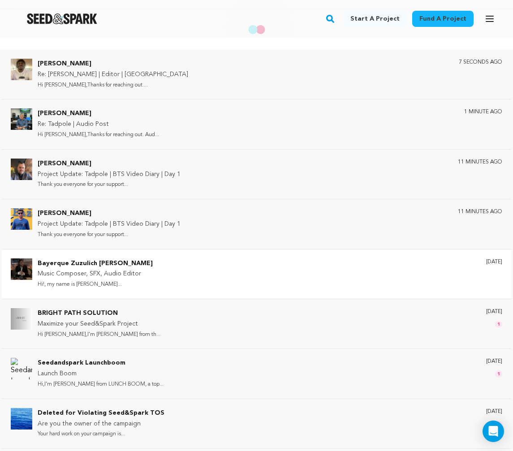
click at [49, 267] on p "Bayerque Zuzulich Duggan" at bounding box center [95, 263] width 115 height 11
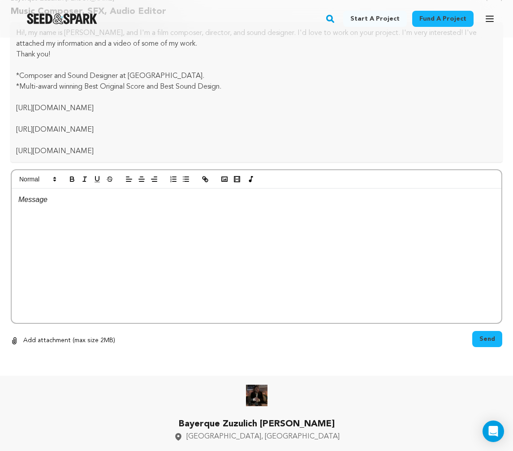
scroll to position [0, 0]
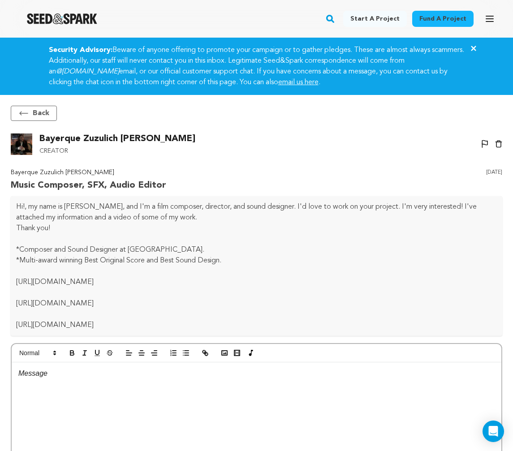
click at [32, 108] on button "Back" at bounding box center [34, 113] width 46 height 15
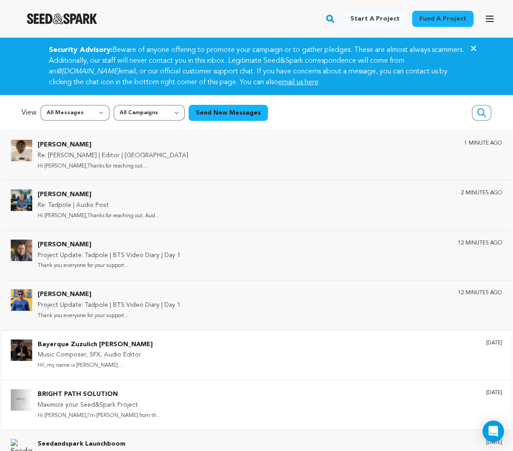
click at [107, 394] on p "BRIGHT PATH SOLUTION" at bounding box center [99, 394] width 123 height 11
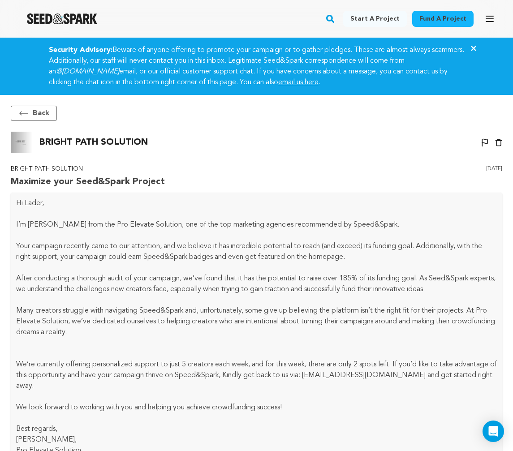
click at [43, 110] on button "Back" at bounding box center [34, 113] width 46 height 15
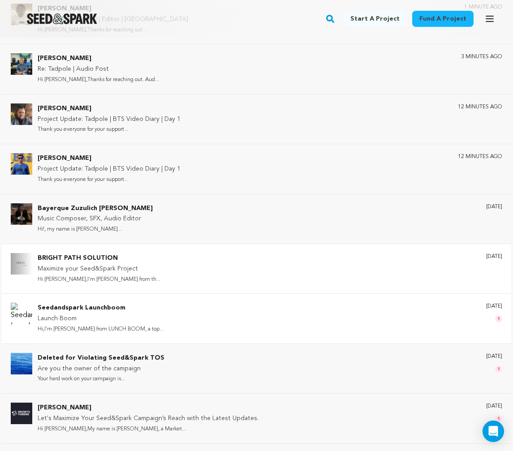
click at [129, 309] on p "Seedandspark Launchboom" at bounding box center [101, 308] width 126 height 11
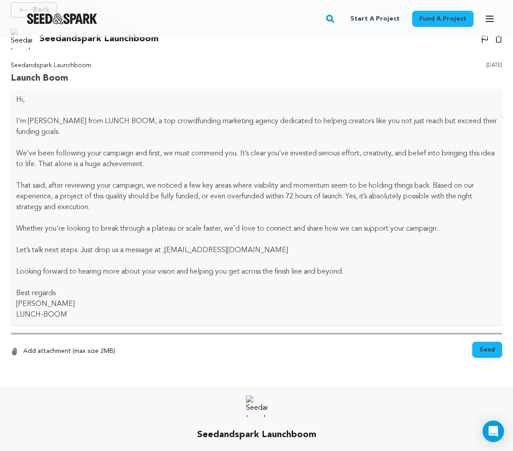
scroll to position [103, 0]
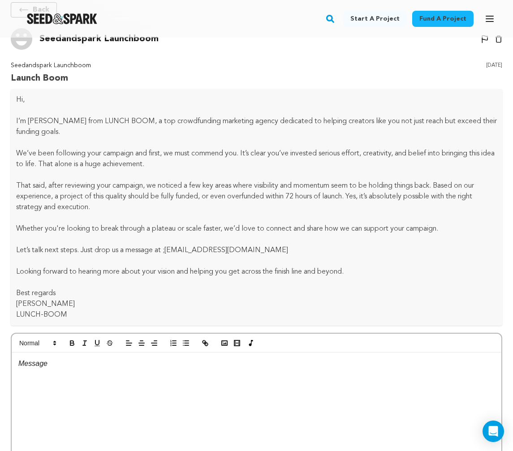
click at [231, 59] on div "Back Seedandspark Launchboom Un-block Block user Delete conversation" at bounding box center [256, 265] width 513 height 548
click at [59, 21] on img "Seed&Spark Homepage" at bounding box center [62, 18] width 70 height 11
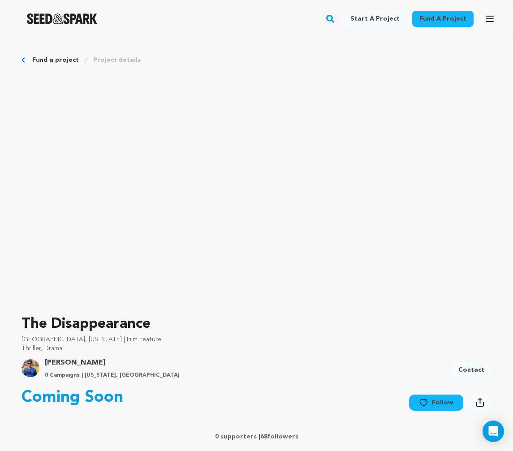
click at [447, 404] on button "Follow" at bounding box center [436, 402] width 54 height 16
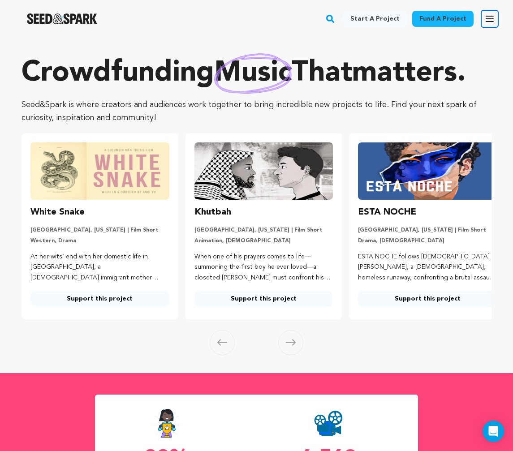
click at [489, 18] on icon "button" at bounding box center [489, 18] width 11 height 11
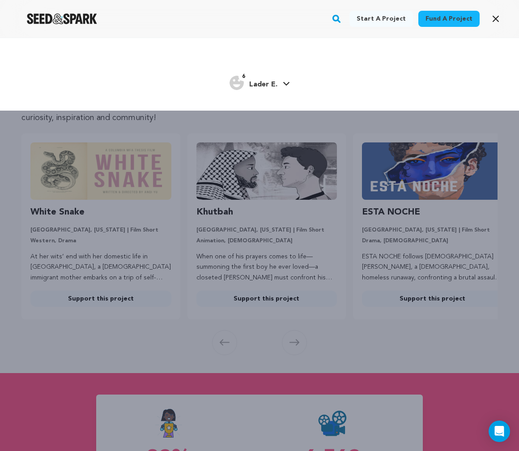
click at [285, 83] on icon at bounding box center [286, 83] width 7 height 4
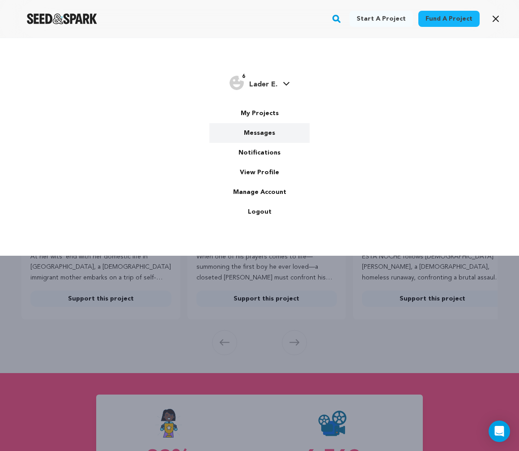
click at [261, 130] on link "Messages" at bounding box center [260, 133] width 100 height 20
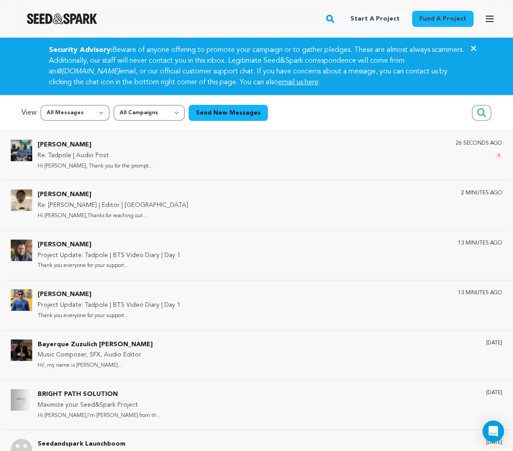
click at [499, 18] on div "Fund a project Start a project Search 6" at bounding box center [256, 19] width 513 height 38
click at [492, 20] on icon "button" at bounding box center [489, 18] width 11 height 11
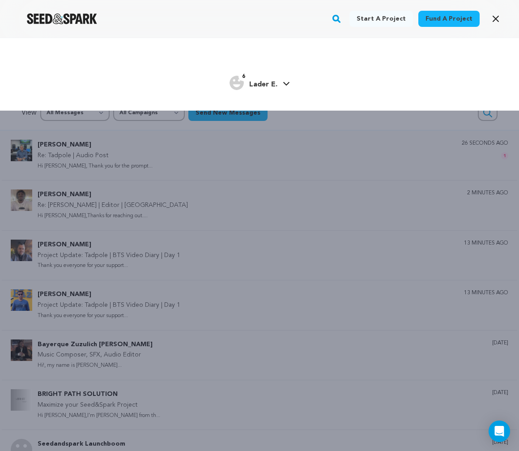
click at [286, 84] on icon at bounding box center [286, 83] width 7 height 4
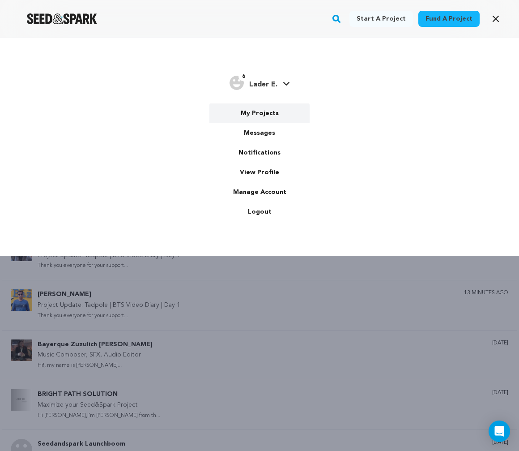
click at [267, 116] on link "My Projects" at bounding box center [260, 113] width 100 height 20
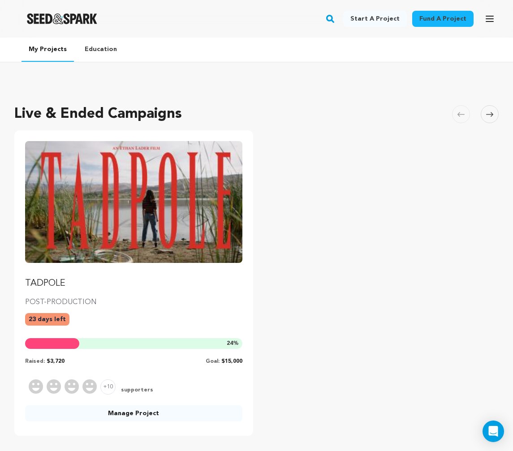
click at [106, 161] on img "Fund TADPOLE" at bounding box center [133, 202] width 217 height 122
